Goal: Transaction & Acquisition: Subscribe to service/newsletter

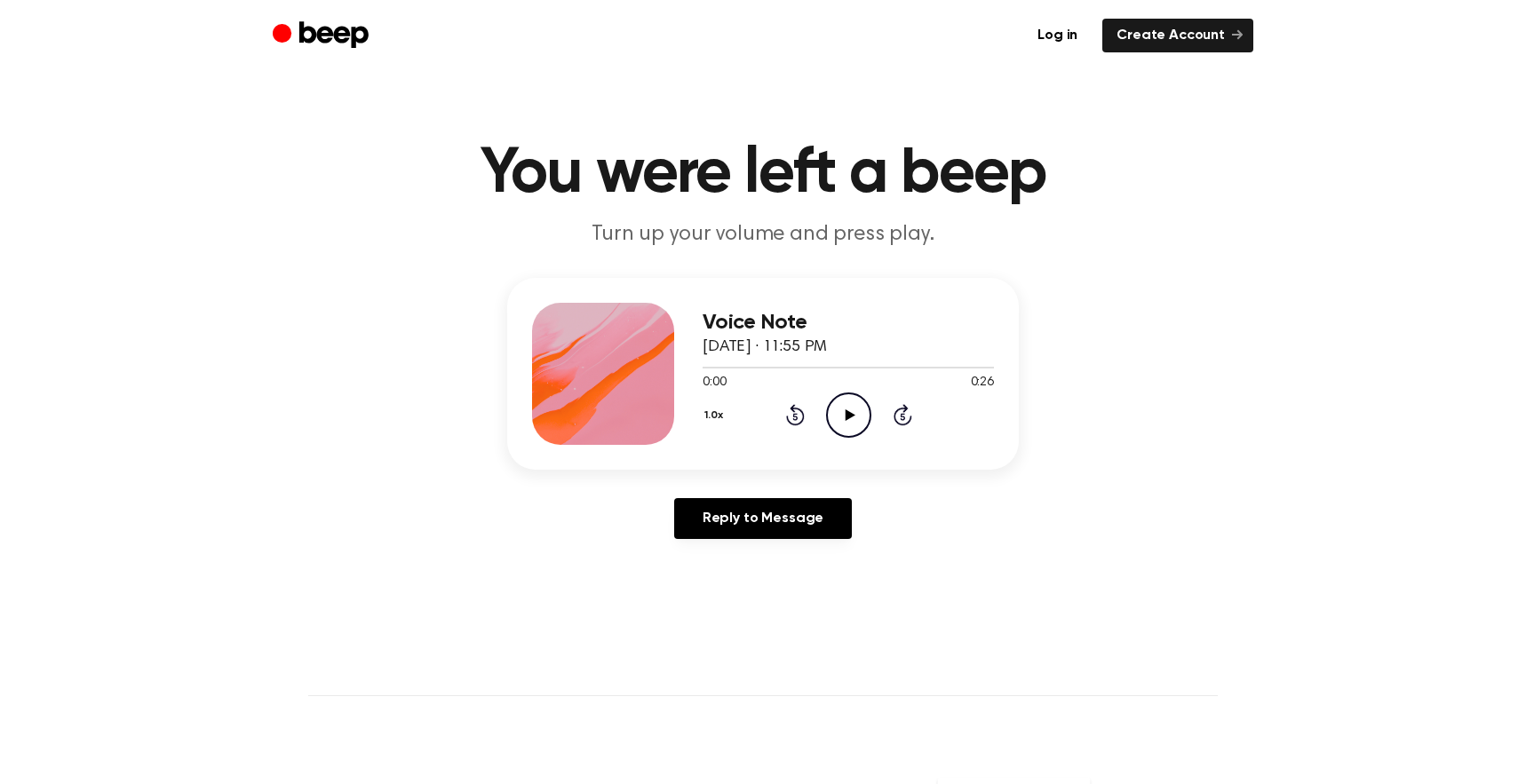
click at [845, 413] on icon "Play Audio" at bounding box center [848, 415] width 45 height 45
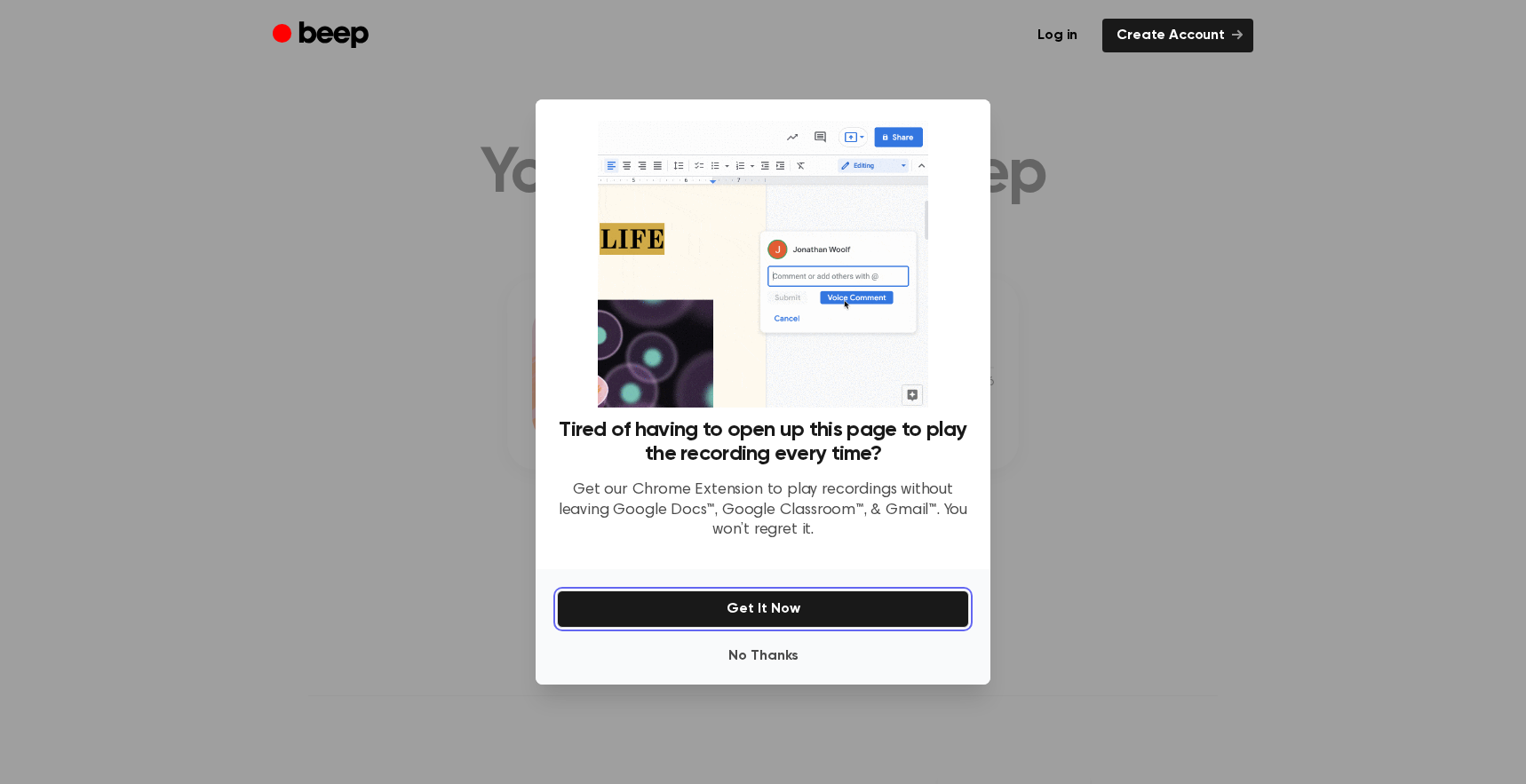
click at [803, 600] on button "Get It Now" at bounding box center [763, 608] width 412 height 38
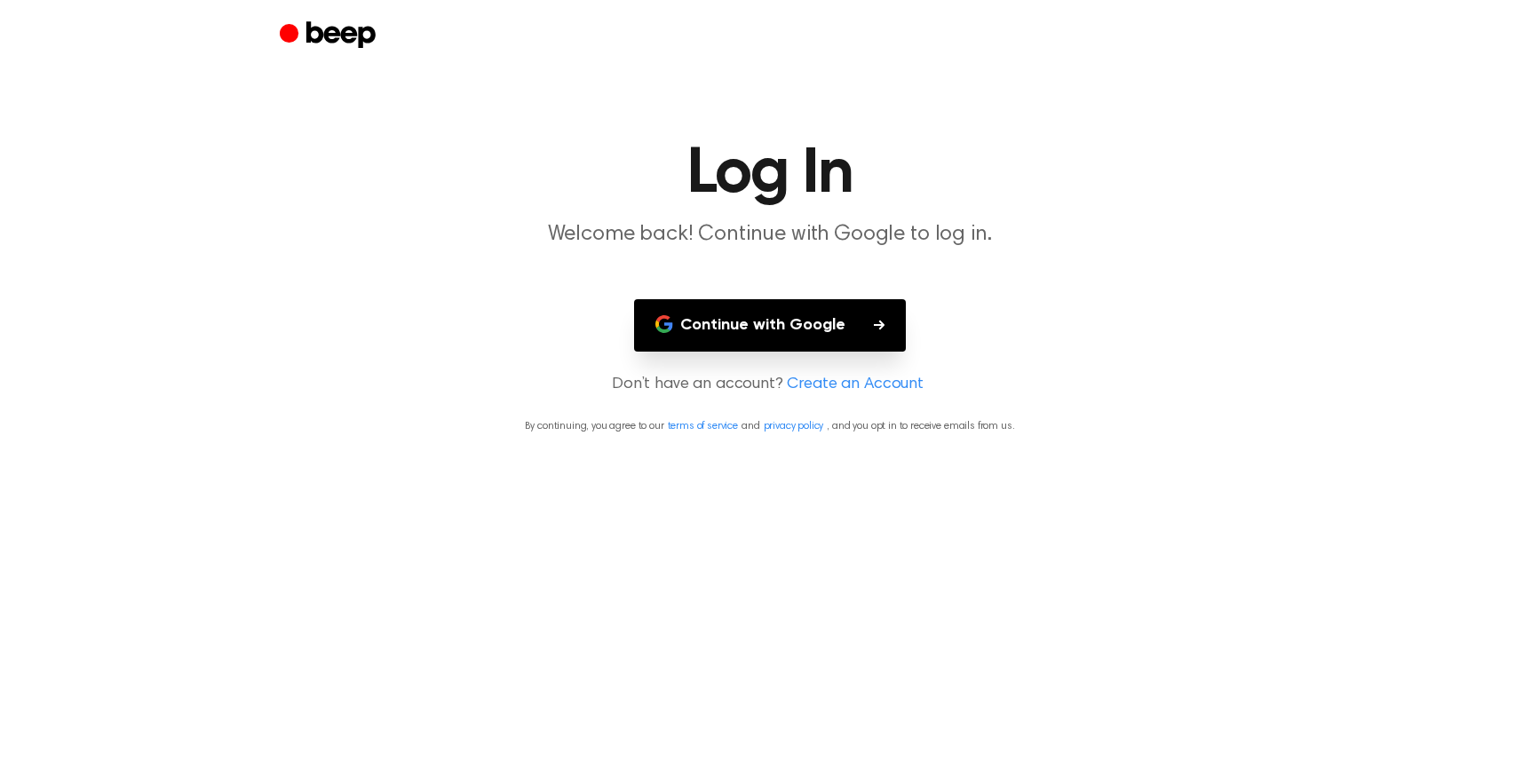
click at [815, 317] on button "Continue with Google" at bounding box center [770, 325] width 272 height 52
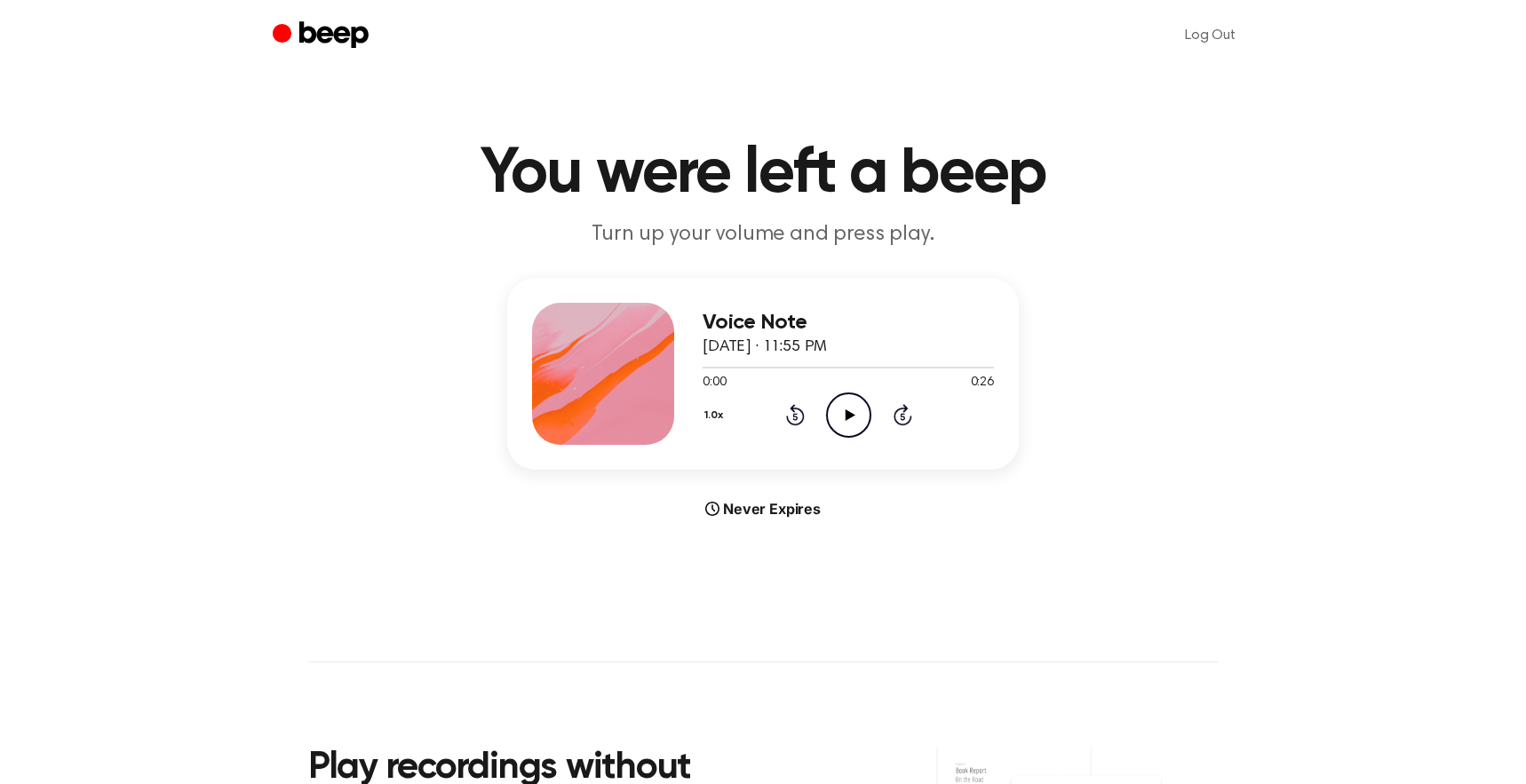
click at [844, 418] on icon "Play Audio" at bounding box center [848, 415] width 45 height 45
